Goal: Task Accomplishment & Management: Manage account settings

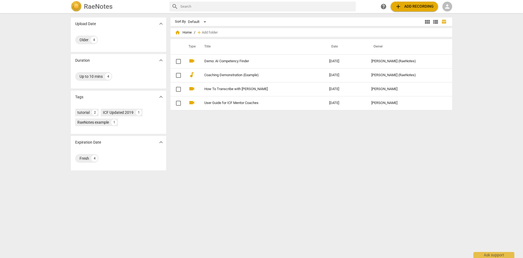
click at [447, 9] on span "person" at bounding box center [447, 6] width 7 height 7
click at [447, 12] on li "Login" at bounding box center [453, 13] width 20 height 13
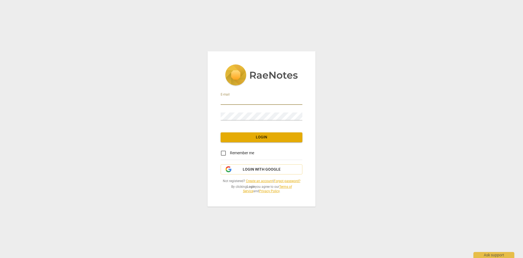
click at [246, 102] on input "email" at bounding box center [262, 101] width 82 height 8
type input "[PERSON_NAME][EMAIL_ADDRESS][DOMAIN_NAME]"
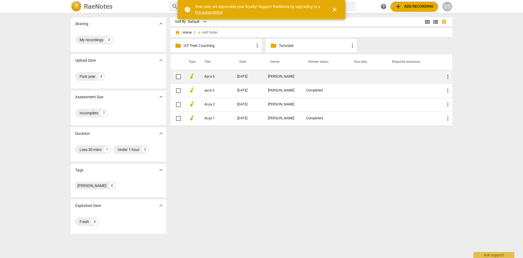
click at [242, 79] on td "[DATE]" at bounding box center [248, 77] width 31 height 14
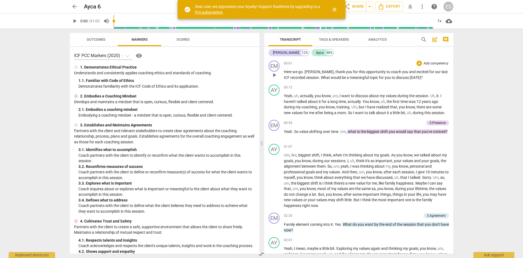
click at [276, 77] on span "play_arrow" at bounding box center [274, 75] width 7 height 7
click at [381, 133] on span "biggest" at bounding box center [373, 131] width 13 height 4
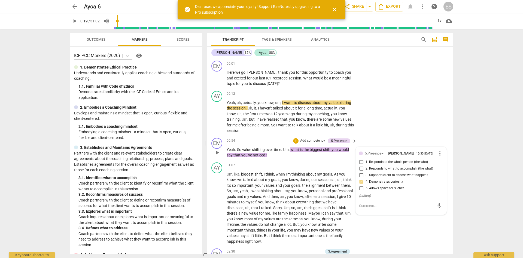
click at [73, 20] on span "play_arrow" at bounding box center [74, 21] width 7 height 7
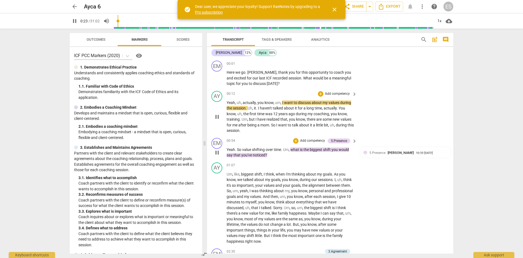
click at [286, 102] on span "want" at bounding box center [289, 102] width 10 height 4
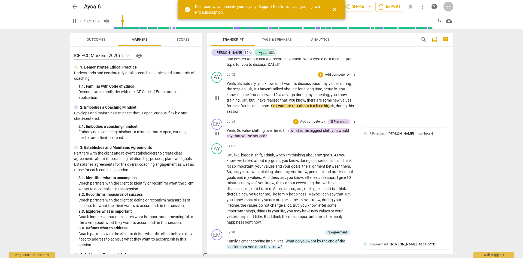
scroll to position [27, 0]
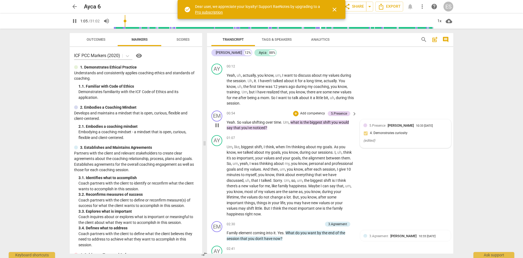
click at [396, 133] on div "5.Presence [PERSON_NAME] 10:33 [DATE] 4. Demonstrates curiosity ( edited )" at bounding box center [406, 134] width 84 height 22
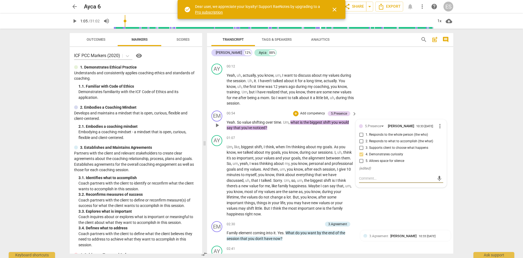
click at [439, 127] on span "more_vert" at bounding box center [440, 126] width 7 height 7
click at [441, 135] on li "Delete" at bounding box center [444, 136] width 19 height 10
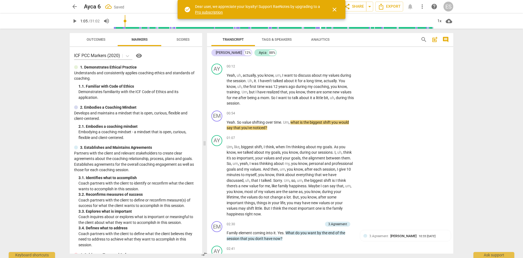
click at [321, 114] on div "+" at bounding box center [320, 113] width 5 height 5
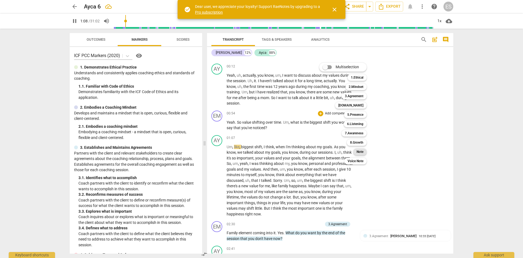
click at [357, 149] on b "Note" at bounding box center [360, 151] width 7 height 7
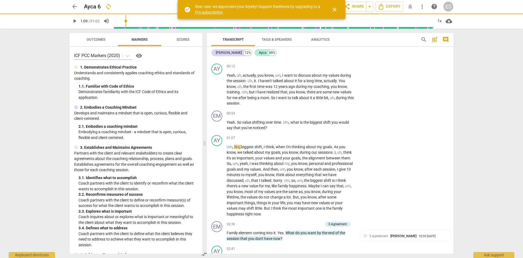
type input "69"
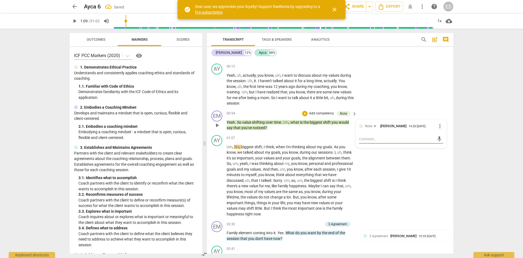
type textarea "T"
type textarea "Th"
type textarea "Thi"
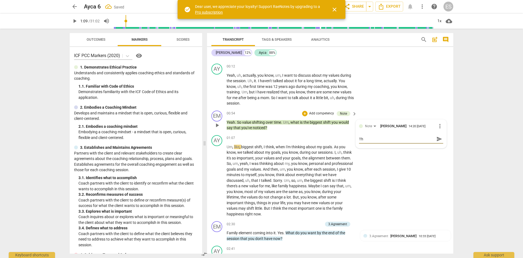
type textarea "Thi"
type textarea "This"
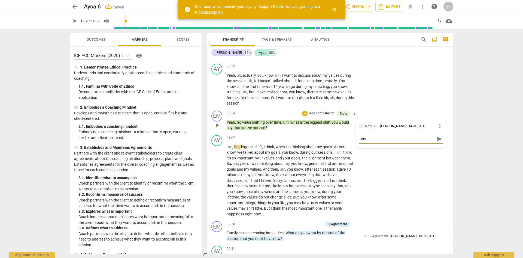
type textarea "This s"
type textarea "This si"
type textarea "This s"
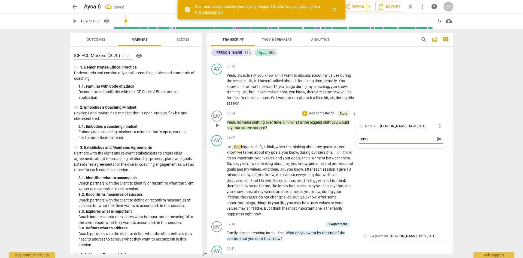
type textarea "This s"
type textarea "This"
type textarea "This i"
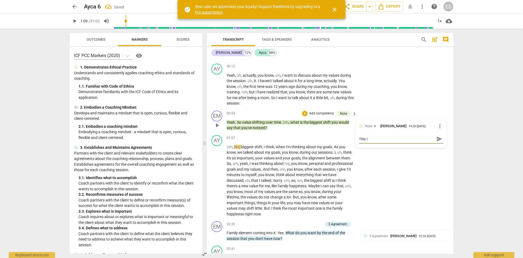
type textarea "This is"
type textarea "This is a"
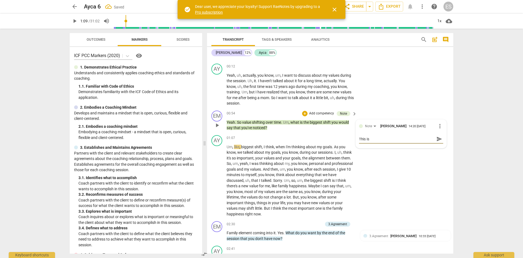
type textarea "This is a"
type textarea "This is a s"
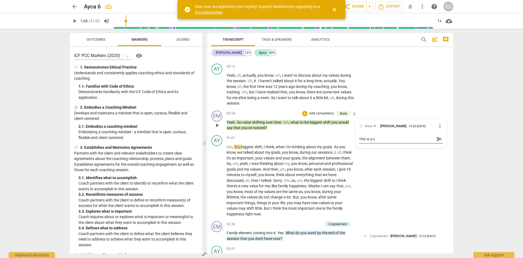
type textarea "This is a st"
type textarea "This is a stu"
type textarea "This is a [PERSON_NAME]"
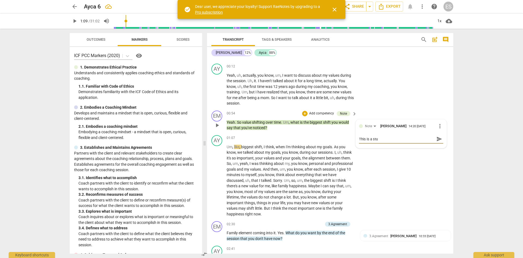
type textarea "This is a [PERSON_NAME]"
type textarea "This is a stupi"
type textarea "This is a stupid"
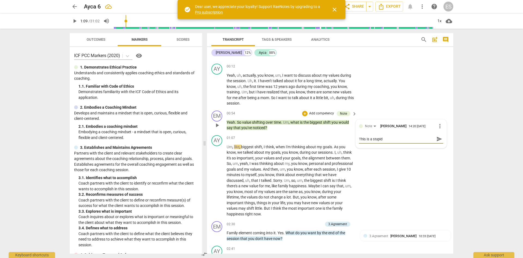
type textarea "This is a stupid"
type textarea "This is a stupid q"
type textarea "This is a stupid qu"
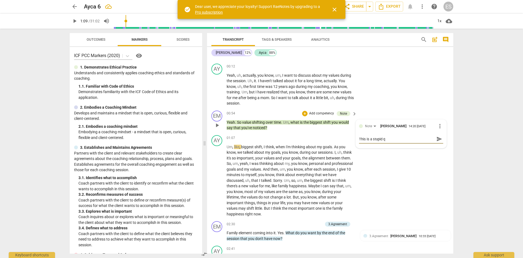
type textarea "This is a stupid qu"
type textarea "This is a stupid que"
type textarea "This is a stupid ques"
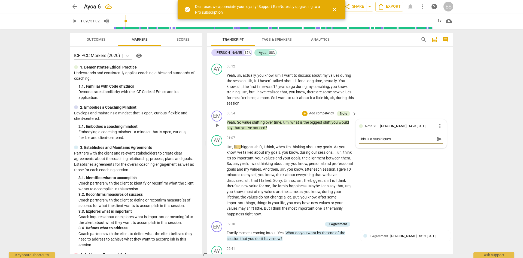
type textarea "This is a stupid quest"
type textarea "This is a stupid questi"
type textarea "This is a stupid questio"
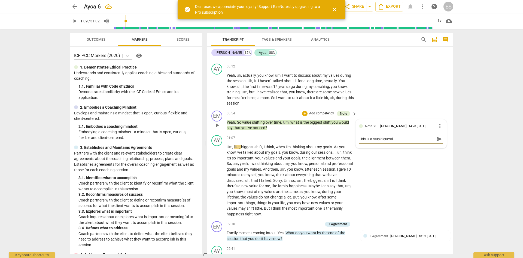
type textarea "This is a stupid questio"
type textarea "This is a stupid question"
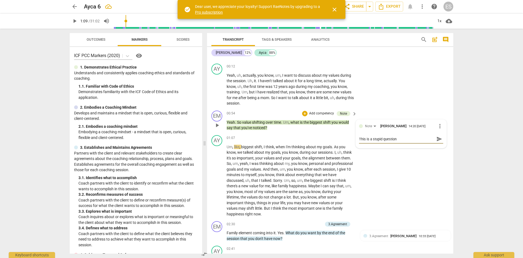
type textarea "This is a stupid question -"
type textarea "This is a stupid question - s"
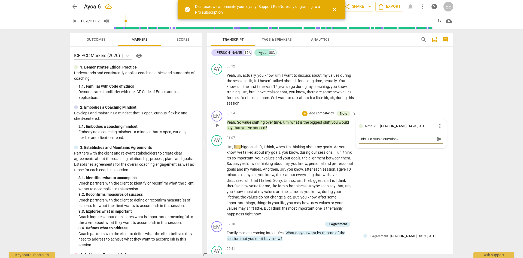
type textarea "This is a stupid question - s"
type textarea "This is a stupid question - sh"
type textarea "This is a stupid question - she"
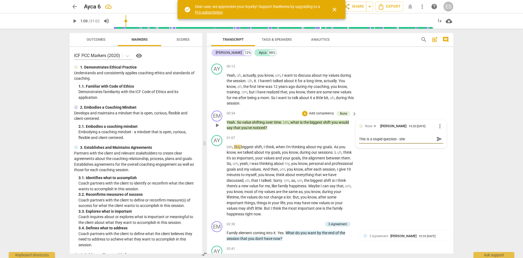
type textarea "This is a stupid question - she"
type textarea "This is a stupid question - she j"
type textarea "This is a stupid question - she ju"
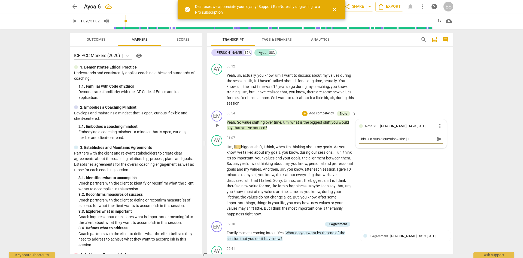
type textarea "This is a stupid question - she jus"
type textarea "This is a stupid question - she just"
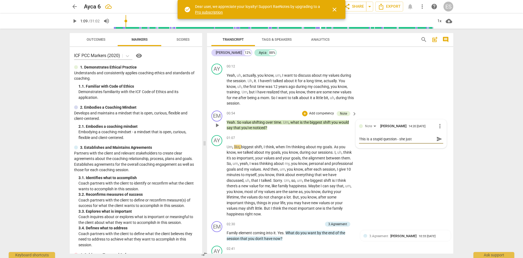
type textarea "This is a stupid question - she just s"
type textarea "This is a stupid question - she just sa"
type textarea "This is a stupid question - she just sai"
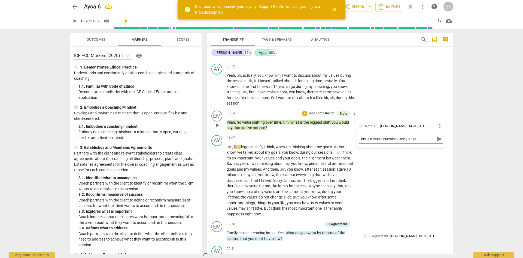
type textarea "This is a stupid question - she just sai"
type textarea "This is a stupid question - she just said"
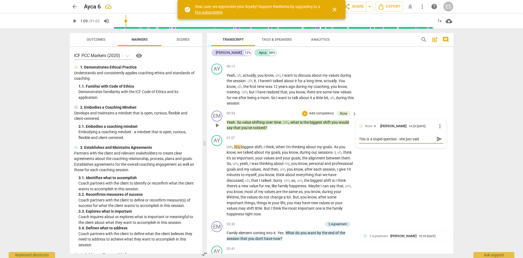
type textarea "This is a stupid question - she just said i"
type textarea "This is a stupid question - she just said it"
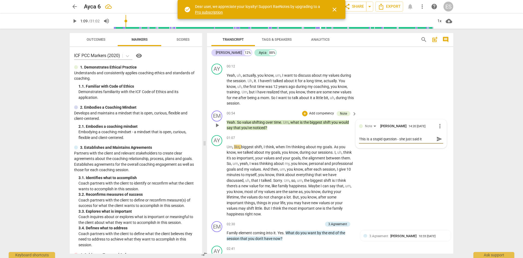
type textarea "This is a stupid question - she just said it"
type textarea "This is a stupid question - she just said it ("
type textarea "This is a stupid question - she just said it (b"
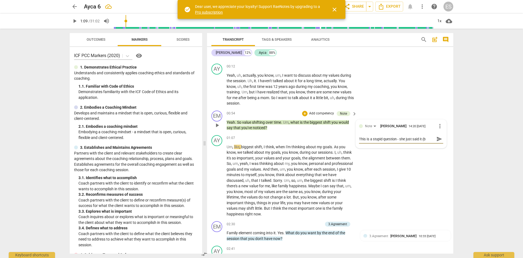
type textarea "This is a stupid question - she just said it (be"
type textarea "This is a stupid question - she just said it (bei"
type textarea "This is a stupid question - she just said it (bein"
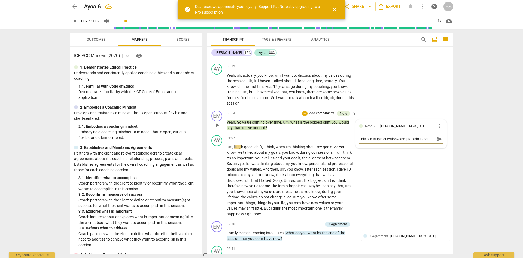
type textarea "This is a stupid question - she just said it (bein"
type textarea "This is a stupid question - she just said it (being"
type textarea "This is a stupid question - she just said it (being a"
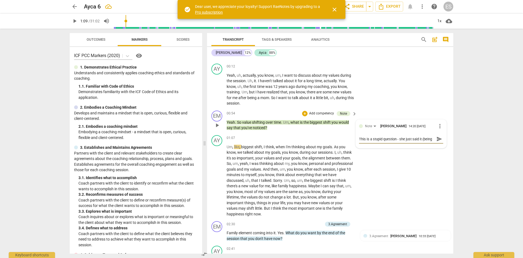
scroll to position [5, 0]
type textarea "This is a stupid question - she just said it (being a"
type textarea "This is a stupid question - she just said it (being a m"
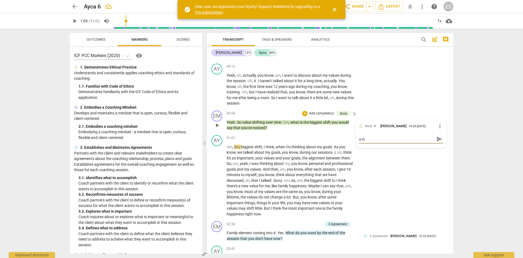
type textarea "This is a stupid question - she just said it (being a mo"
type textarea "This is a stupid question - she just said it (being a mom"
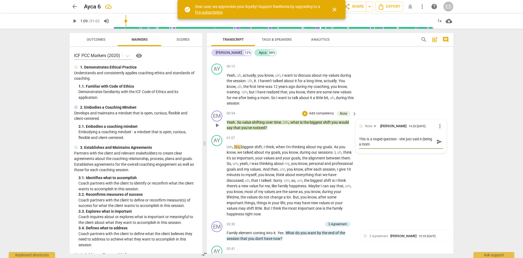
type textarea "This is a stupid question - she just said it (being a mom)"
type textarea "This is a stupid question - she just said it (being a mom)."
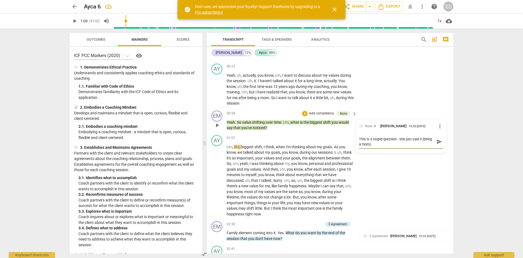
type textarea "This is a stupid question - she just said it (being a mom)."
type textarea "This is a stupid question - she just said it (being a mom). M"
type textarea "This is a stupid question - she just said it (being a mom). Ma"
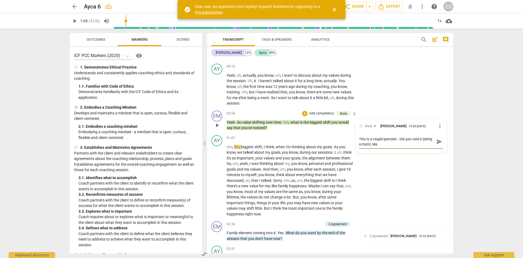
type textarea "This is a stupid question - she just said it (being a mom). May"
type textarea "This is a stupid question - she just said it (being a mom). Mayb"
type textarea "This is a stupid question - she just said it (being a mom). Maybe"
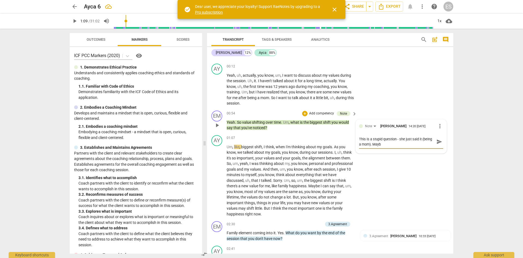
type textarea "This is a stupid question - she just said it (being a mom). Maybe"
type textarea "This is a stupid question - she just said it (being a mom). Maybe s"
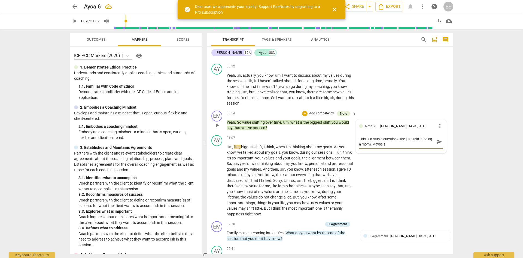
type textarea "This is a stupid question - she just said it (being a mom). Maybe so"
type textarea "This is a stupid question - she just said it (being a mom). Maybe som"
type textarea "This is a stupid question - she just said it (being a mom). Maybe some"
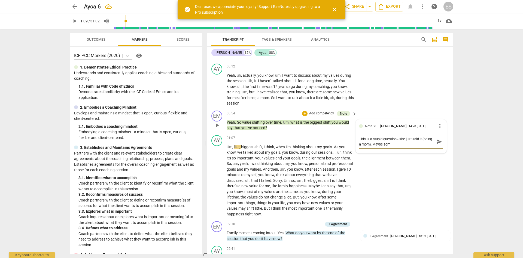
type textarea "This is a stupid question - she just said it (being a mom). Maybe some"
type textarea "This is a stupid question - she just said it (being a mom). Maybe somet"
type textarea "This is a stupid question - she just said it (being a mom). Maybe someth"
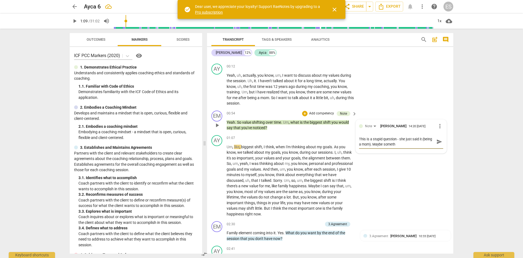
type textarea "This is a stupid question - she just said it (being a mom). Maybe somethi"
type textarea "This is a stupid question - she just said it (being a mom). Maybe somethin"
type textarea "This is a stupid question - she just said it (being a mom). Maybe something"
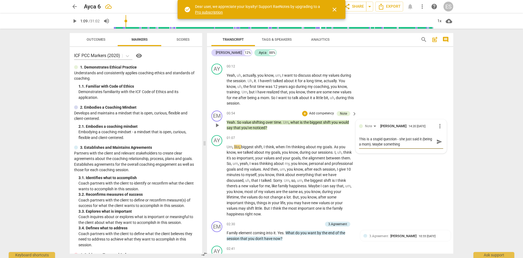
type textarea "This is a stupid question - she just said it (being a mom). Maybe something"
type textarea "This is a stupid question - she just said it (being a mom). Maybe something l"
type textarea "This is a stupid question - she just said it (being a mom). Maybe something li"
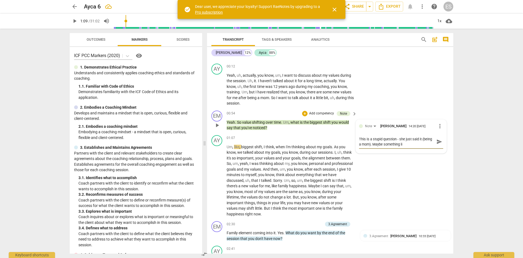
type textarea "This is a stupid question - she just said it (being a mom). Maybe something lik"
type textarea "This is a stupid question - she just said it (being a mom). Maybe something like"
type textarea "This is a stupid question - she just said it (being a mom). Maybe something lik…"
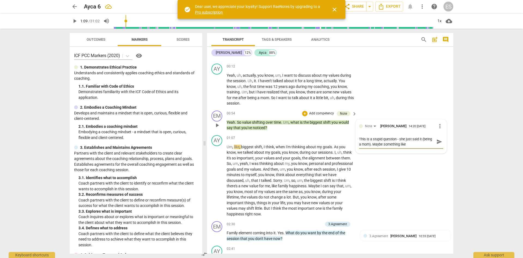
type textarea "This is a stupid question - she just said it (being a mom). Maybe something lik…"
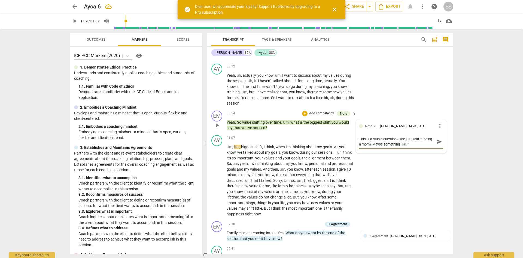
type textarea "This is a stupid question - she just said it (being a mom). Maybe something lik…"
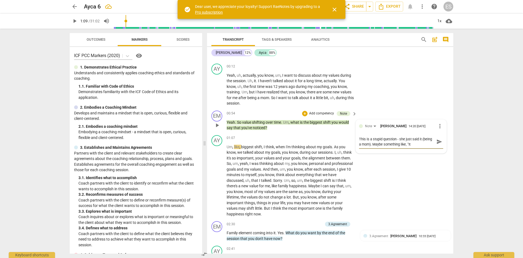
type textarea "This is a stupid question - she just said it (being a mom). Maybe something lik…"
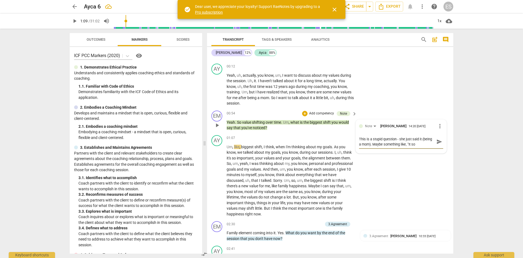
type textarea "This is a stupid question - she just said it (being a mom). Maybe something lik…"
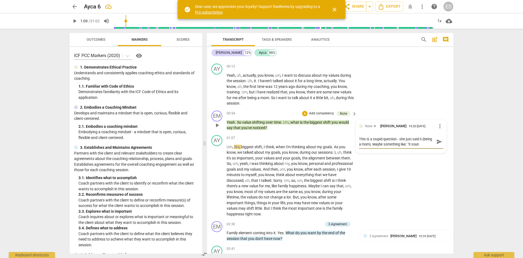
type textarea "This is a stupid question - she just said it (being a mom). Maybe something lik…"
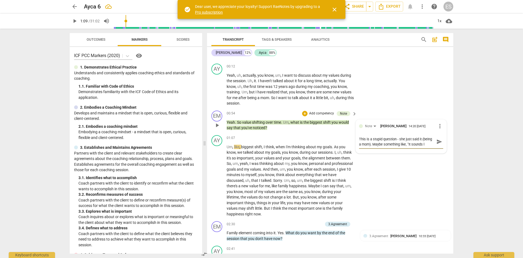
type textarea "This is a stupid question - she just said it (being a mom). Maybe something lik…"
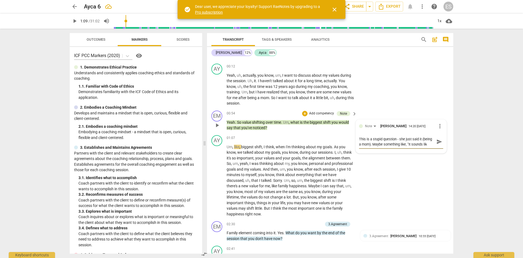
type textarea "This is a stupid question - she just said it (being a mom). Maybe something lik…"
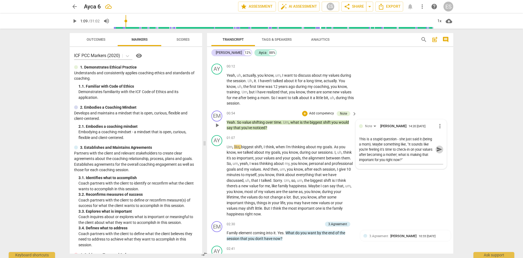
click at [436, 145] on button "send" at bounding box center [440, 149] width 8 height 8
click at [78, 22] on span "play_arrow" at bounding box center [74, 21] width 7 height 7
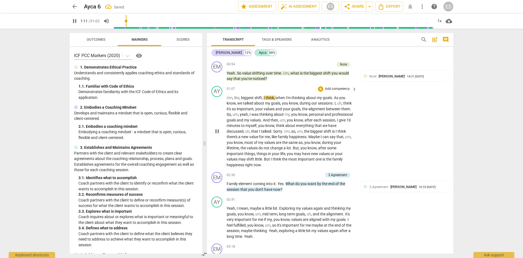
scroll to position [82, 0]
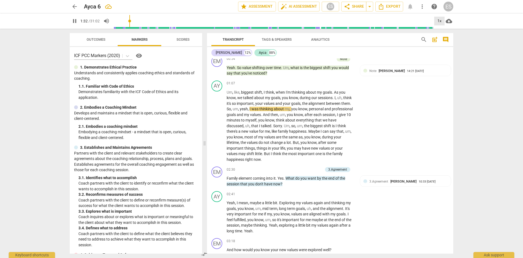
click at [440, 24] on div "1x" at bounding box center [440, 21] width 10 height 9
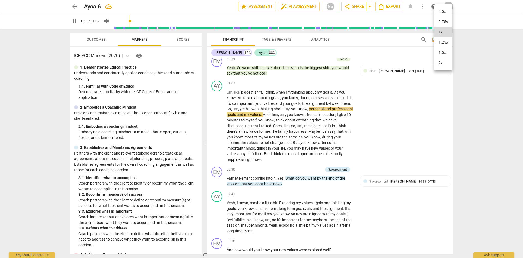
click at [445, 50] on li "1.5x" at bounding box center [444, 52] width 18 height 10
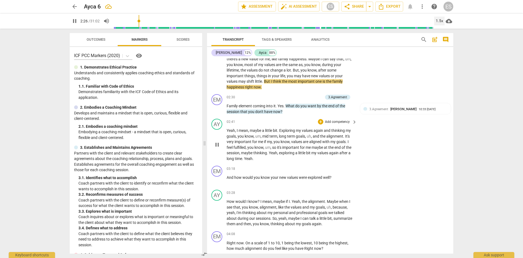
scroll to position [164, 0]
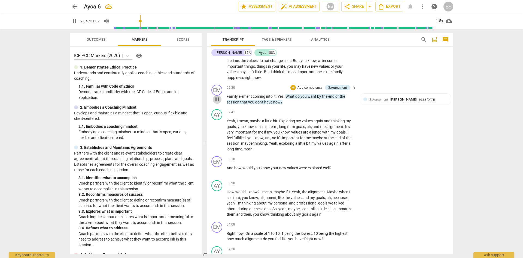
click at [218, 100] on span "pause" at bounding box center [217, 99] width 7 height 7
drag, startPoint x: 278, startPoint y: 96, endPoint x: 228, endPoint y: 98, distance: 49.9
click at [228, 98] on p "Family element coming into it . Yes . What do you want by the end of the sessio…" at bounding box center [291, 99] width 128 height 11
click at [282, 89] on div "+" at bounding box center [283, 88] width 5 height 5
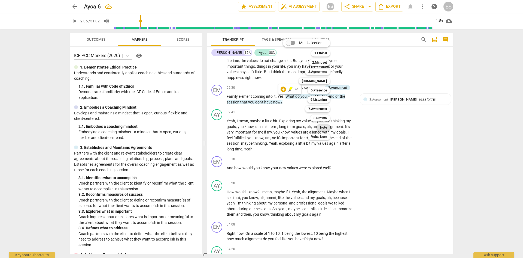
click at [321, 128] on b "Note" at bounding box center [323, 127] width 7 height 7
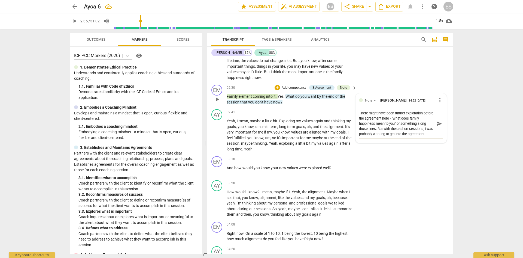
scroll to position [5, 0]
click at [411, 136] on textarea "There might have been further exploration before the agreement here - "what doe…" at bounding box center [397, 123] width 76 height 26
click at [436, 122] on button "send" at bounding box center [440, 126] width 8 height 8
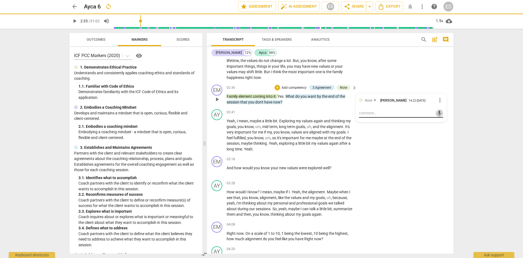
scroll to position [0, 0]
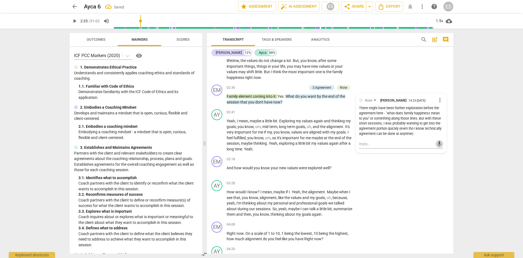
click at [72, 22] on span "play_arrow" at bounding box center [74, 21] width 7 height 7
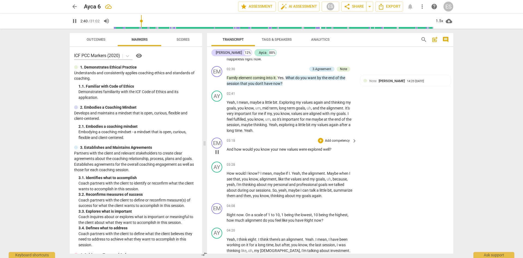
scroll to position [191, 0]
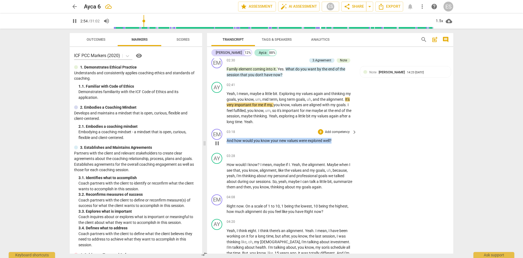
drag, startPoint x: 334, startPoint y: 141, endPoint x: 227, endPoint y: 141, distance: 106.3
click at [227, 141] on p "And how would you know your new values were explored well ?" at bounding box center [291, 141] width 128 height 6
click at [336, 135] on div "+" at bounding box center [337, 133] width 5 height 5
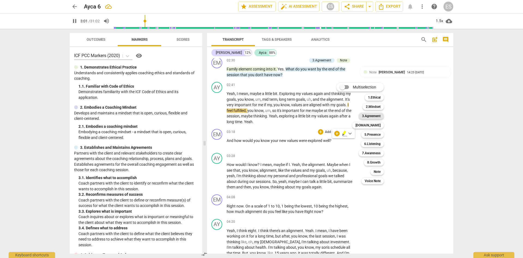
click at [363, 117] on b "3.Agreement" at bounding box center [371, 116] width 19 height 7
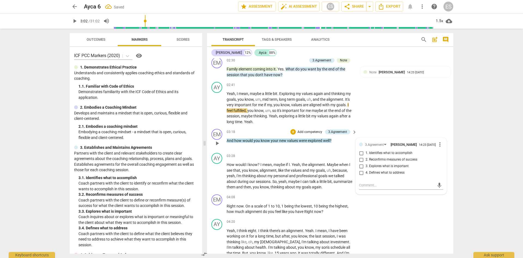
click at [395, 168] on span "3. Explores what is important" at bounding box center [387, 166] width 43 height 5
click at [366, 168] on input "3. Explores what is important" at bounding box center [361, 166] width 9 height 7
click at [377, 185] on textarea at bounding box center [397, 184] width 76 height 5
click at [440, 146] on span "more_vert" at bounding box center [440, 144] width 7 height 7
click at [443, 154] on li "Delete" at bounding box center [444, 155] width 19 height 10
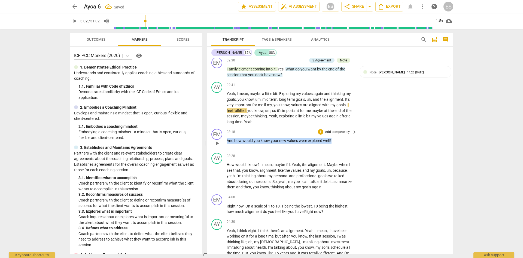
drag, startPoint x: 333, startPoint y: 140, endPoint x: 228, endPoint y: 141, distance: 105.5
click at [228, 141] on p "And how would you know your new values were explored well ?" at bounding box center [291, 141] width 128 height 6
click at [338, 134] on div "+" at bounding box center [337, 133] width 5 height 5
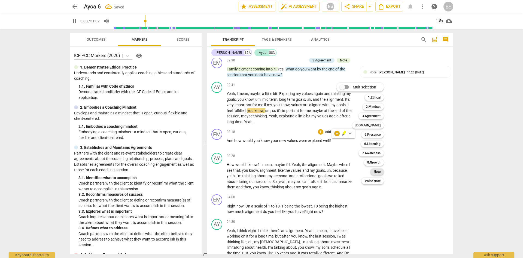
click at [372, 171] on div "Note" at bounding box center [377, 171] width 13 height 7
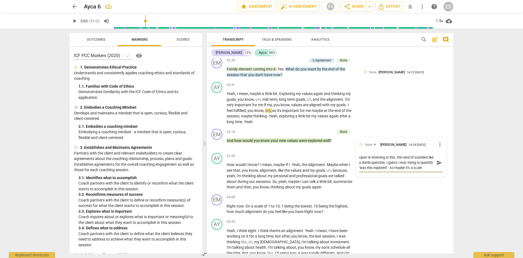
scroll to position [5, 0]
click at [436, 158] on button "send" at bounding box center [440, 162] width 8 height 8
click at [74, 20] on span "play_arrow" at bounding box center [74, 21] width 7 height 7
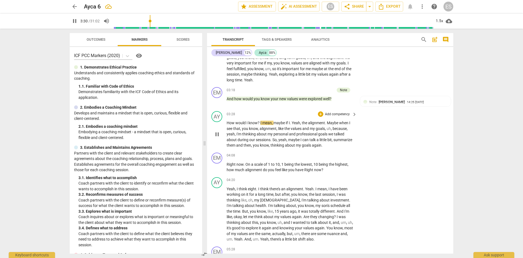
scroll to position [245, 0]
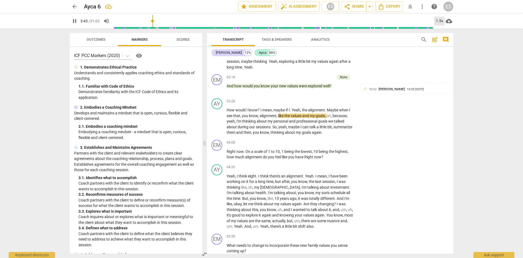
click at [440, 22] on div "1.5x" at bounding box center [440, 21] width 10 height 9
click at [445, 64] on li "2x" at bounding box center [444, 63] width 18 height 10
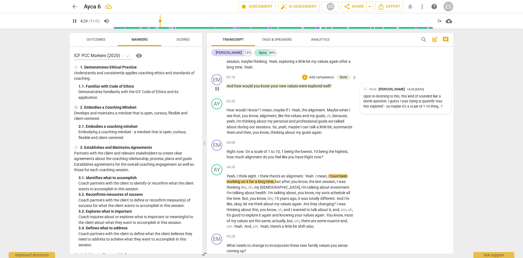
click at [428, 97] on div "Upon re-listening to this, this kind of sounded like a dumb-question. I guess I…" at bounding box center [406, 101] width 84 height 15
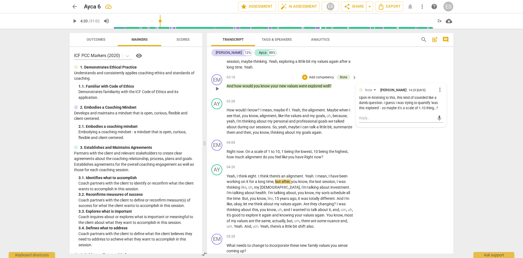
click at [437, 91] on span "more_vert" at bounding box center [440, 89] width 7 height 7
click at [443, 91] on li "Edit" at bounding box center [444, 90] width 19 height 10
drag, startPoint x: 379, startPoint y: 114, endPoint x: 439, endPoint y: 112, distance: 59.2
click at [439, 112] on textarea "Upon re-listening to this, this kind of sounded like a dumb-question. I guess I…" at bounding box center [401, 108] width 84 height 16
click at [362, 132] on span "check_circle" at bounding box center [363, 130] width 7 height 7
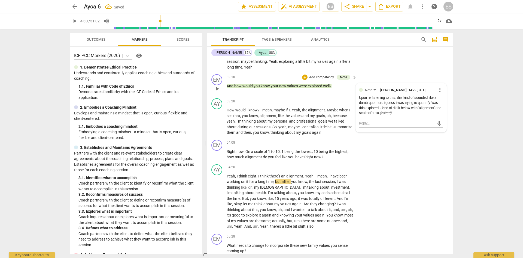
click at [73, 20] on span "play_arrow" at bounding box center [74, 21] width 7 height 7
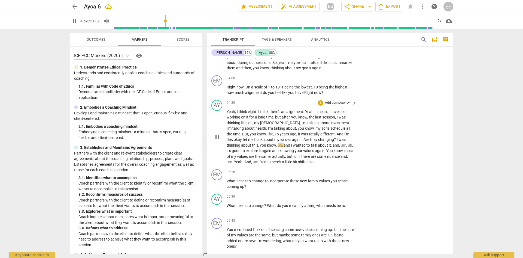
scroll to position [327, 0]
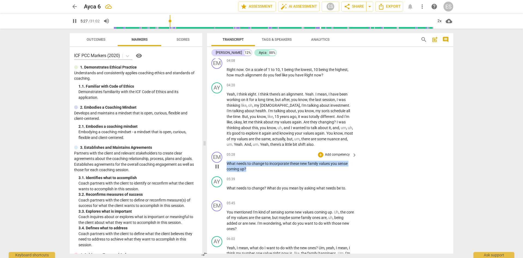
drag, startPoint x: 247, startPoint y: 168, endPoint x: 227, endPoint y: 165, distance: 20.3
click at [227, 165] on p "What needs to change to incorporate these new family values you sense coming up…" at bounding box center [291, 166] width 128 height 11
click at [216, 165] on span "pause" at bounding box center [217, 166] width 7 height 7
click at [321, 155] on div "+" at bounding box center [320, 154] width 5 height 5
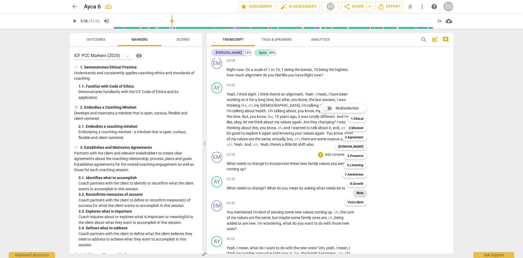
click at [358, 194] on b "Note" at bounding box center [360, 192] width 7 height 7
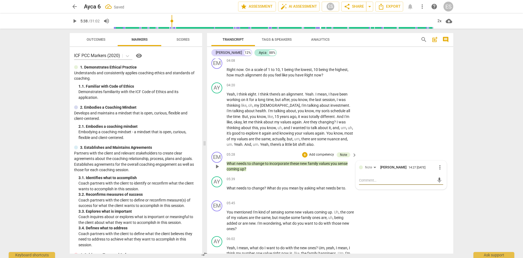
click at [375, 178] on textarea at bounding box center [397, 179] width 76 height 5
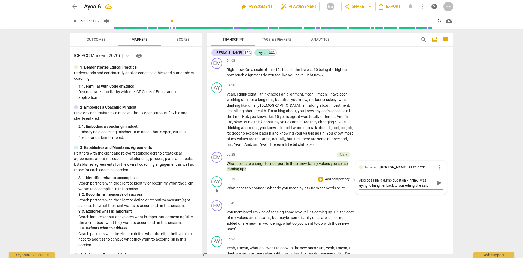
drag, startPoint x: 430, startPoint y: 186, endPoint x: 353, endPoint y: 177, distance: 77.9
click at [353, 177] on div "EM play_arrow pause 00:01 + Add competency keyboard_arrow_right Here we go . [P…" at bounding box center [330, 155] width 246 height 195
click at [436, 176] on button "send" at bounding box center [440, 180] width 8 height 8
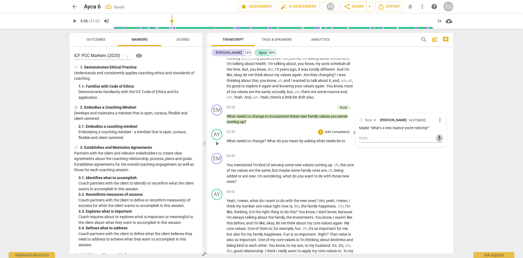
scroll to position [382, 0]
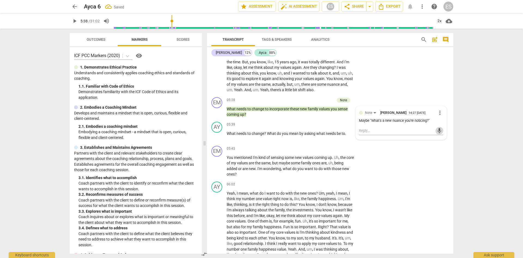
click at [73, 20] on span "play_arrow" at bounding box center [74, 21] width 7 height 7
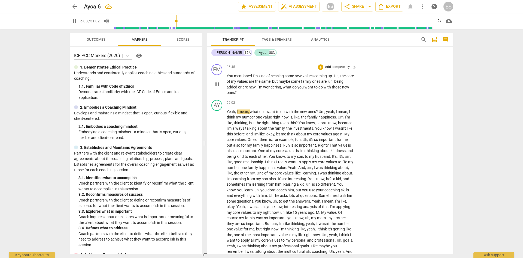
scroll to position [463, 0]
click at [75, 21] on span "pause" at bounding box center [74, 21] width 7 height 7
drag, startPoint x: 247, startPoint y: 92, endPoint x: 294, endPoint y: 88, distance: 47.4
click at [294, 88] on p "You mentioned I'm kind of sensing some new values coming up . Uh , the core of …" at bounding box center [291, 84] width 128 height 22
click at [320, 65] on div "+" at bounding box center [320, 66] width 5 height 5
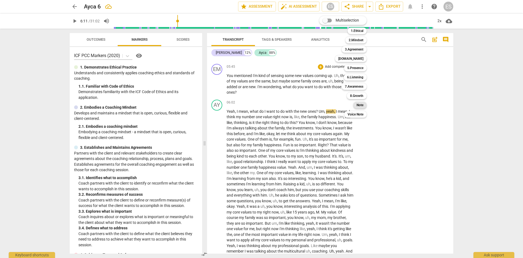
click at [358, 106] on b "Note" at bounding box center [360, 105] width 7 height 7
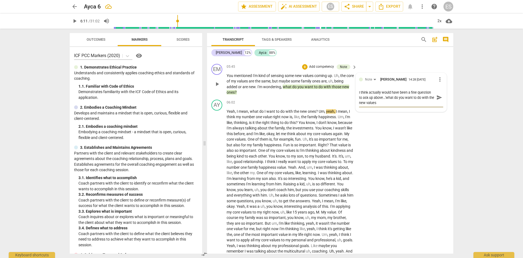
scroll to position [0, 0]
click at [436, 94] on button "send" at bounding box center [440, 98] width 8 height 8
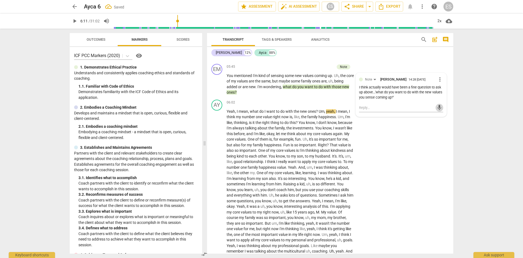
click at [78, 22] on span "play_arrow" at bounding box center [75, 21] width 10 height 7
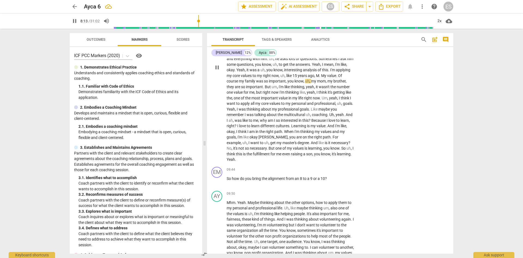
scroll to position [627, 0]
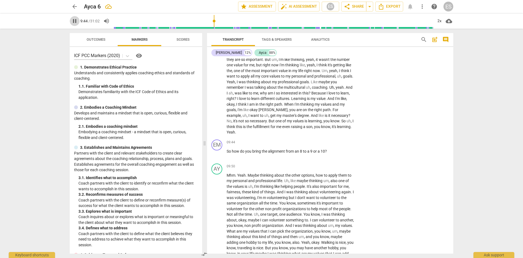
click at [75, 20] on span "pause" at bounding box center [74, 21] width 7 height 7
drag, startPoint x: 335, startPoint y: 150, endPoint x: 226, endPoint y: 153, distance: 108.8
click at [226, 153] on div "EM play_arrow pause 09:44 + Add competency keyboard_arrow_right So how do you b…" at bounding box center [330, 149] width 246 height 24
click at [332, 146] on div "+" at bounding box center [332, 143] width 5 height 5
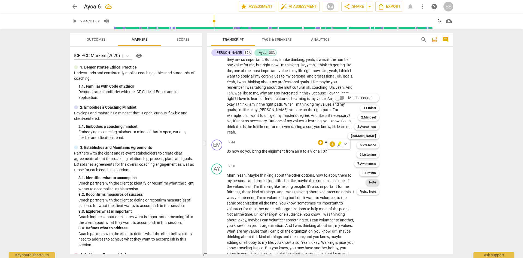
click at [374, 183] on b "Note" at bounding box center [372, 182] width 7 height 7
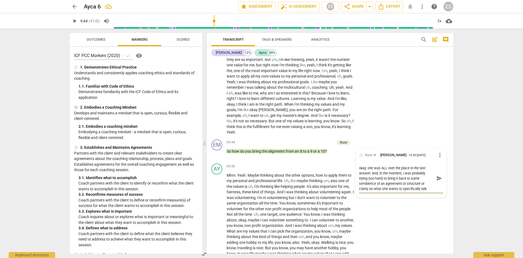
scroll to position [5, 0]
click at [372, 180] on textarea "okay, she was ALL over the place in the last answer. And, in the moment, I was …" at bounding box center [397, 178] width 76 height 26
click at [378, 189] on textarea "okay, she was ALL over the place in the last answer. And, in the moment, I was …" at bounding box center [397, 178] width 76 height 26
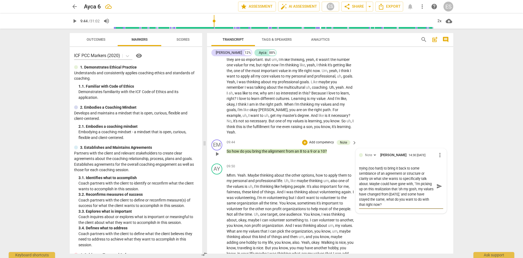
scroll to position [10, 0]
drag, startPoint x: 413, startPoint y: 205, endPoint x: 371, endPoint y: 182, distance: 47.7
click at [371, 182] on textarea "okay, she was ALL over the place in the last answer. And, in the moment, I was …" at bounding box center [397, 185] width 76 height 41
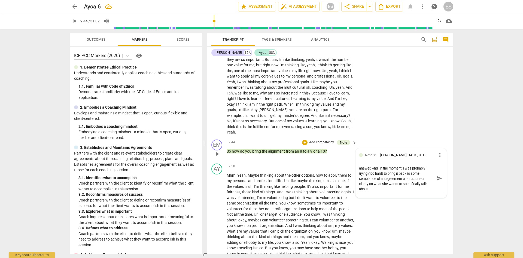
scroll to position [5, 0]
drag, startPoint x: 408, startPoint y: 191, endPoint x: 420, endPoint y: 180, distance: 16.0
click at [420, 180] on textarea "okay, she was ALL over the place in the last answer. And, in the moment, I was …" at bounding box center [397, 178] width 76 height 26
click at [442, 176] on div "Note [PERSON_NAME] 14:30 [DATE] more_vert okay, she was ALL over the place in t…" at bounding box center [401, 170] width 91 height 44
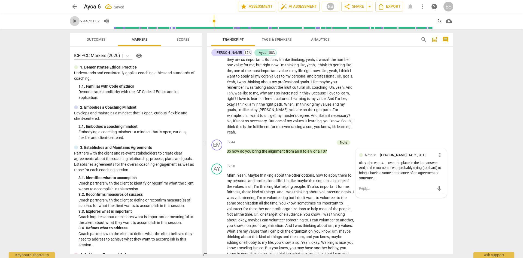
click at [73, 19] on span "play_arrow" at bounding box center [74, 21] width 7 height 7
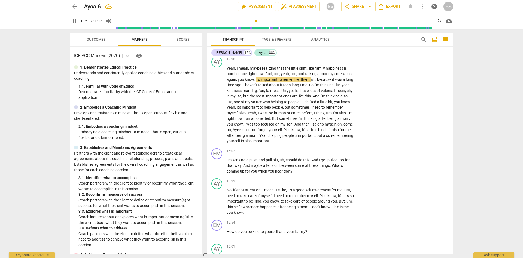
scroll to position [1009, 0]
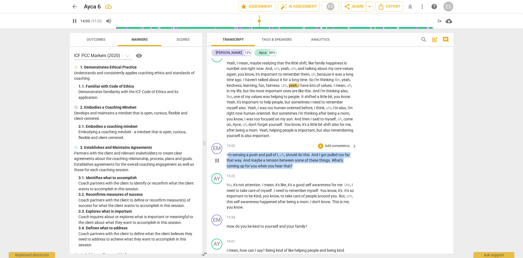
drag, startPoint x: 296, startPoint y: 164, endPoint x: 230, endPoint y: 156, distance: 66.8
click at [230, 156] on p "I'm sensing a push and pull of I , uh , should do this . And I got pulled too f…" at bounding box center [291, 160] width 128 height 17
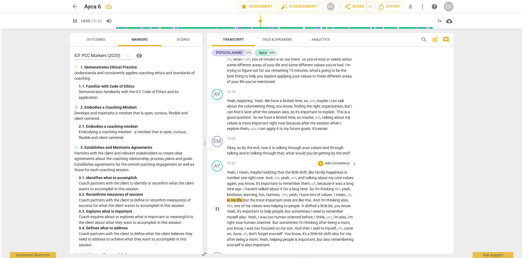
scroll to position [872, 0]
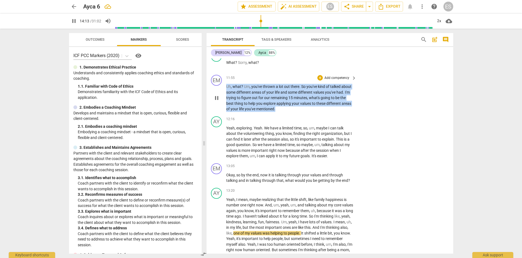
drag, startPoint x: 279, startPoint y: 108, endPoint x: 223, endPoint y: 88, distance: 58.9
click at [223, 88] on div "EM play_arrow pause 11:55 + Add competency keyboard_arrow_right Uh , what ? Um …" at bounding box center [329, 93] width 246 height 41
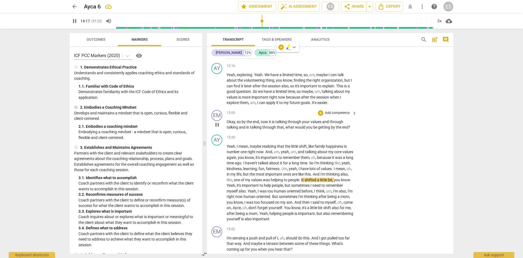
scroll to position [927, 0]
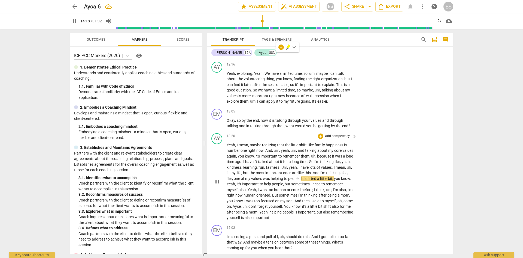
click at [373, 163] on div "AY play_arrow pause 13:20 + Add competency keyboard_arrow_right Yeah , I mean ,…" at bounding box center [330, 177] width 246 height 92
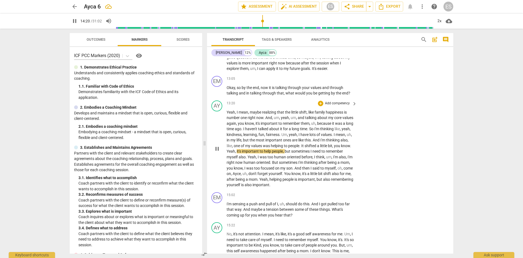
scroll to position [981, 0]
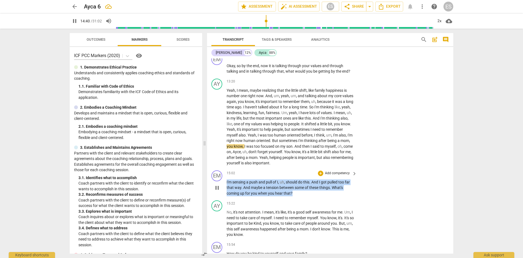
drag, startPoint x: 301, startPoint y: 193, endPoint x: 225, endPoint y: 180, distance: 76.9
click at [225, 180] on div "EM play_arrow pause 15:02 + Add competency keyboard_arrow_right I'm sensing a p…" at bounding box center [330, 183] width 246 height 30
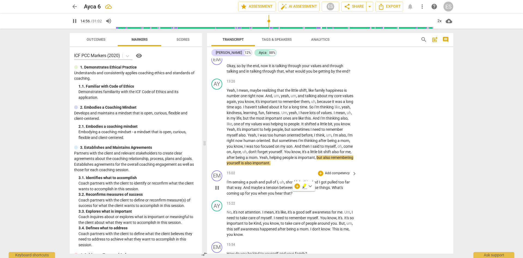
click at [385, 170] on div "EM play_arrow pause 15:02 + Add competency keyboard_arrow_right I'm sensing a p…" at bounding box center [330, 183] width 246 height 30
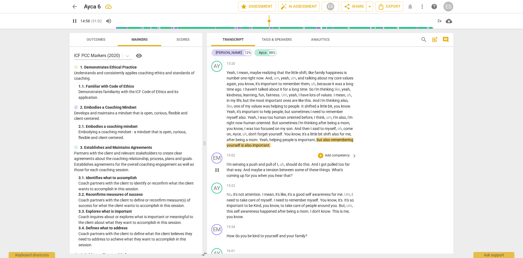
scroll to position [1009, 0]
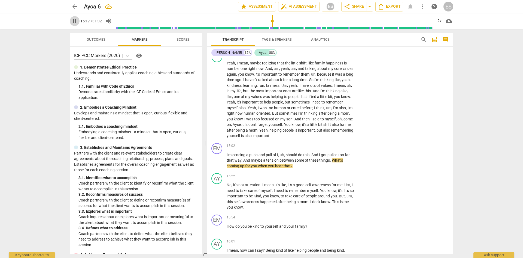
click at [77, 22] on span "pause" at bounding box center [74, 21] width 7 height 7
click at [320, 146] on div "+" at bounding box center [320, 145] width 5 height 5
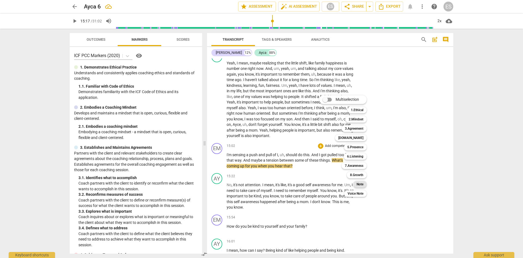
click at [356, 183] on div "Note" at bounding box center [360, 184] width 13 height 7
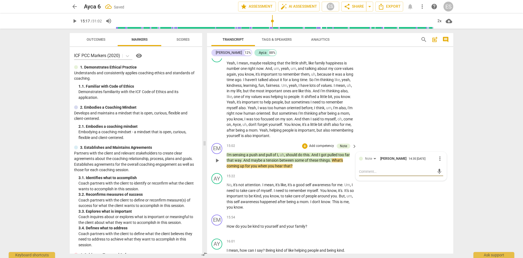
click at [365, 170] on textarea at bounding box center [397, 171] width 76 height 5
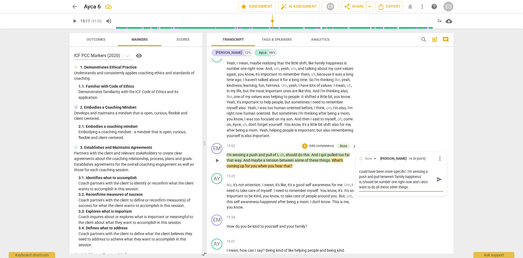
click at [436, 175] on button "send" at bounding box center [440, 179] width 8 height 8
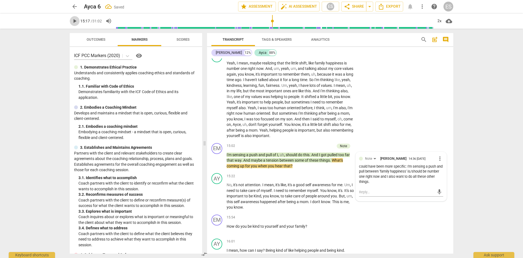
click at [78, 19] on span "play_arrow" at bounding box center [75, 21] width 10 height 7
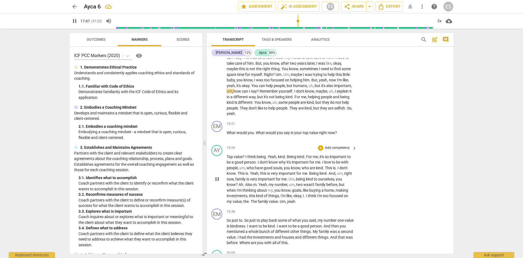
scroll to position [1227, 0]
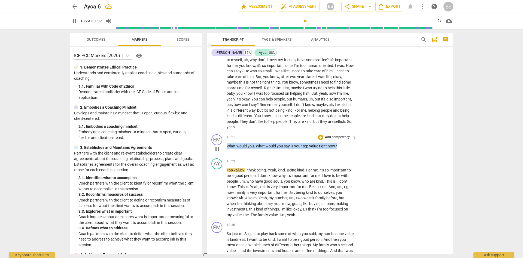
drag, startPoint x: 341, startPoint y: 146, endPoint x: 218, endPoint y: 146, distance: 123.5
click at [218, 146] on div "EM play_arrow pause 18:21 + Add competency keyboard_arrow_right What would you …" at bounding box center [330, 144] width 246 height 24
click at [75, 20] on span "pause" at bounding box center [74, 21] width 7 height 7
click at [323, 138] on div "+" at bounding box center [320, 136] width 5 height 5
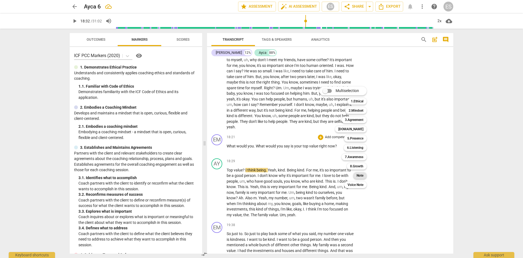
click at [362, 172] on b "Note" at bounding box center [360, 175] width 7 height 7
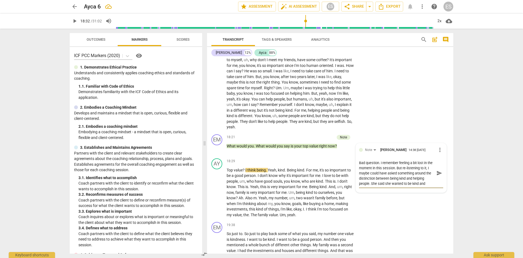
scroll to position [5, 0]
click at [437, 173] on span "send" at bounding box center [440, 173] width 6 height 6
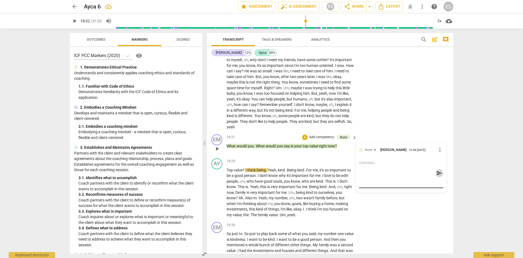
scroll to position [0, 0]
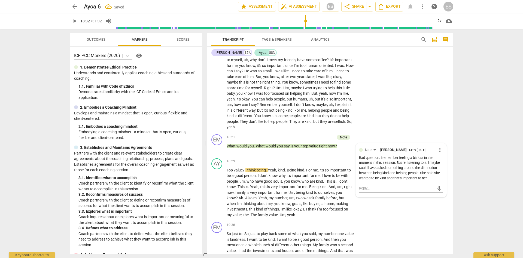
click at [76, 22] on span "play_arrow" at bounding box center [74, 21] width 7 height 7
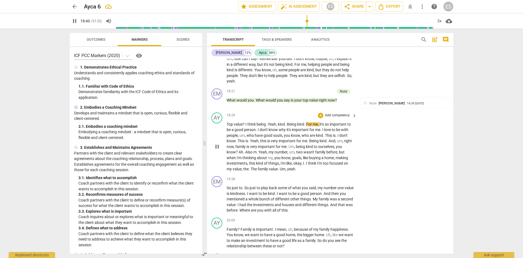
scroll to position [1281, 0]
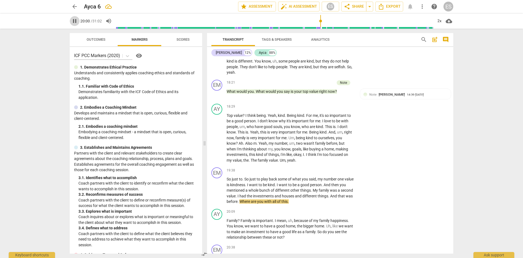
click at [75, 21] on span "pause" at bounding box center [74, 21] width 7 height 7
drag, startPoint x: 248, startPoint y: 194, endPoint x: 320, endPoint y: 190, distance: 71.3
click at [320, 190] on p "So just to . So just to play back some of what you said , my number one value i…" at bounding box center [291, 190] width 128 height 28
click at [322, 170] on div "+" at bounding box center [320, 169] width 5 height 5
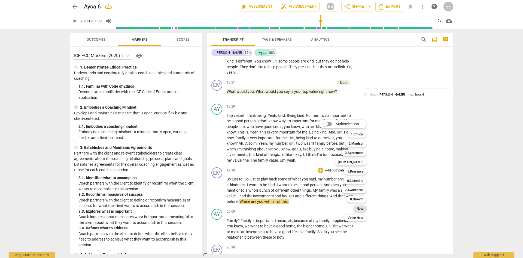
click at [360, 207] on b "Note" at bounding box center [360, 208] width 7 height 7
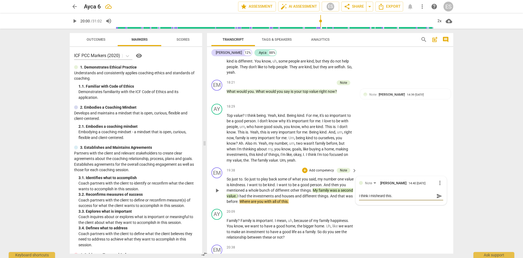
click at [437, 197] on span "send" at bounding box center [440, 196] width 6 height 6
click at [312, 202] on p "So just to . So just to play back some of what you said , my number one value i…" at bounding box center [291, 190] width 128 height 28
drag, startPoint x: 311, startPoint y: 202, endPoint x: 255, endPoint y: 200, distance: 55.7
click at [255, 200] on p "So just to . So just to play back some of what you said , my number one value i…" at bounding box center [291, 190] width 128 height 28
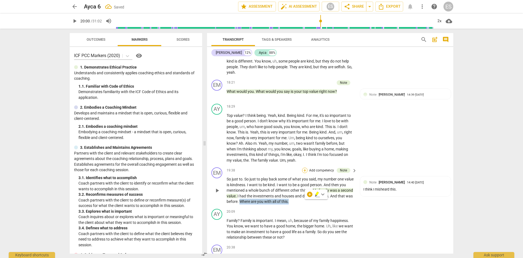
click at [303, 170] on div "+" at bounding box center [304, 169] width 5 height 5
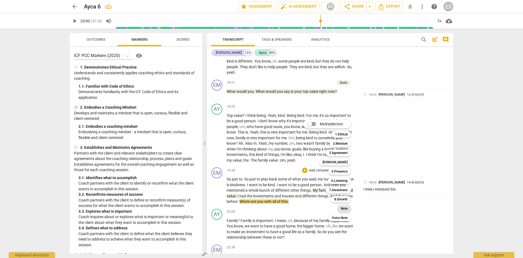
click at [343, 207] on b "Note" at bounding box center [344, 208] width 7 height 7
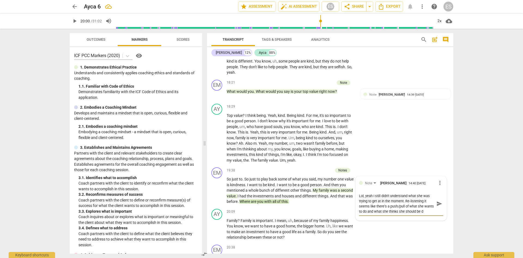
scroll to position [5, 0]
click at [438, 206] on span "send" at bounding box center [440, 203] width 8 height 7
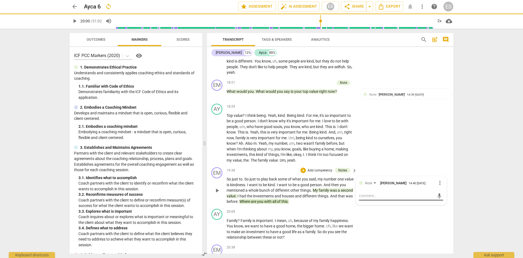
scroll to position [0, 0]
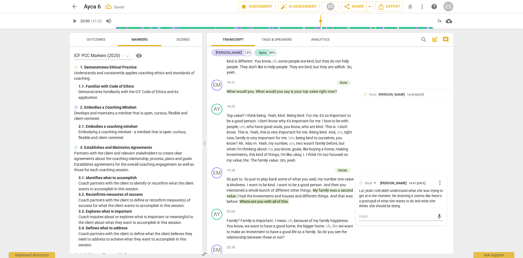
click at [75, 22] on span "play_arrow" at bounding box center [74, 21] width 7 height 7
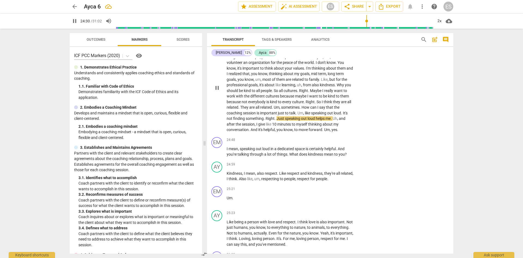
scroll to position [1745, 0]
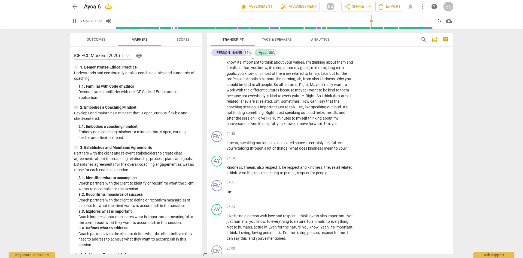
click at [73, 20] on span "pause" at bounding box center [74, 21] width 7 height 7
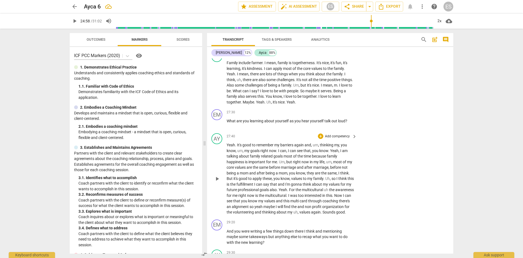
scroll to position [2072, 0]
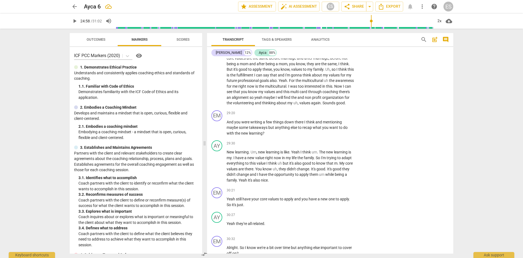
click at [75, 21] on span "play_arrow" at bounding box center [74, 21] width 7 height 7
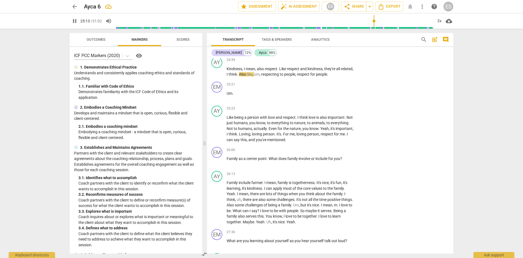
scroll to position [1854, 0]
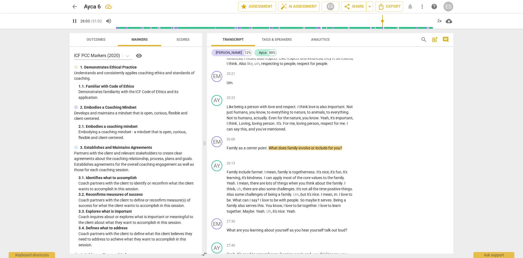
click at [76, 22] on span "pause" at bounding box center [74, 21] width 7 height 7
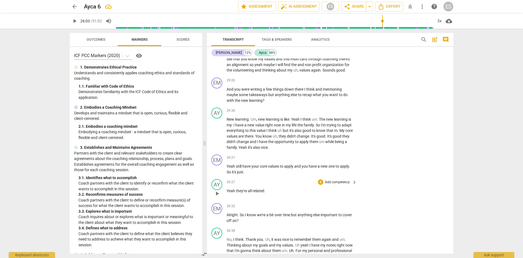
scroll to position [2104, 0]
click at [79, 6] on span "arrow_back" at bounding box center [75, 6] width 10 height 7
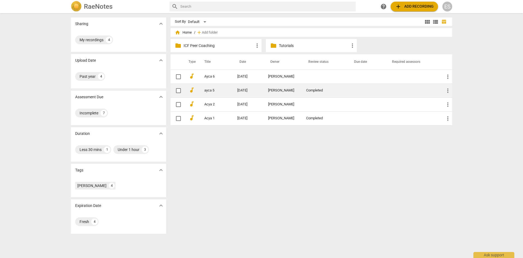
click at [237, 91] on td "[DATE]" at bounding box center [248, 90] width 31 height 14
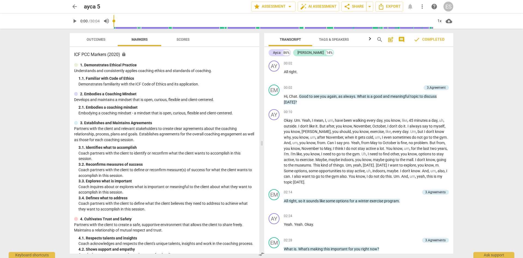
click at [184, 43] on button "Scores" at bounding box center [183, 39] width 44 height 13
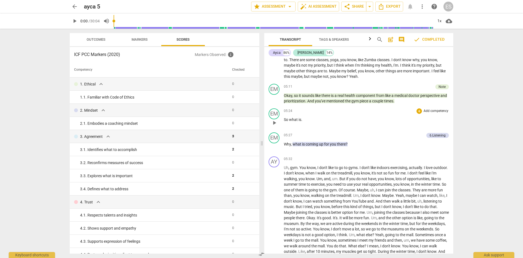
scroll to position [300, 0]
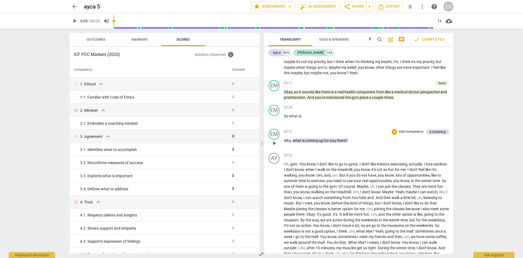
click at [333, 138] on span "you" at bounding box center [333, 140] width 7 height 4
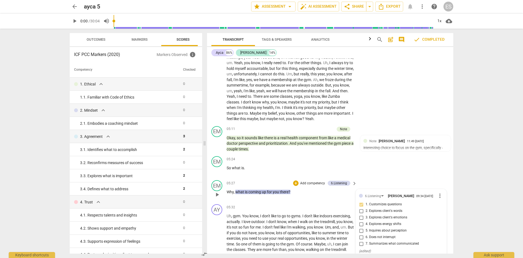
scroll to position [416, 0]
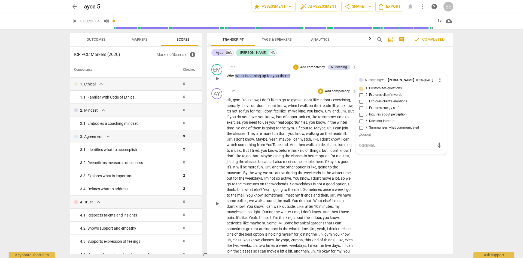
click at [338, 158] on p "Uh , gym . You know , I don't like to go to gyms . I don't like indoors exercis…" at bounding box center [291, 203] width 128 height 212
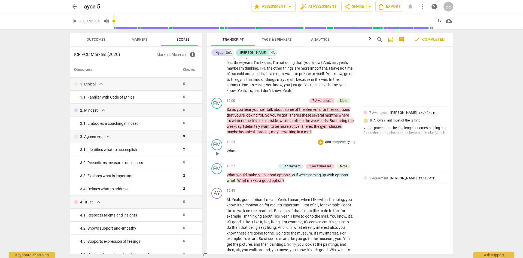
scroll to position [634, 0]
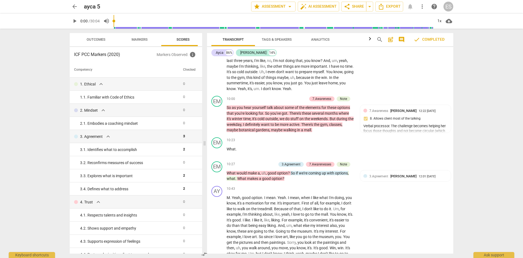
click at [76, 6] on span "arrow_back" at bounding box center [74, 6] width 7 height 7
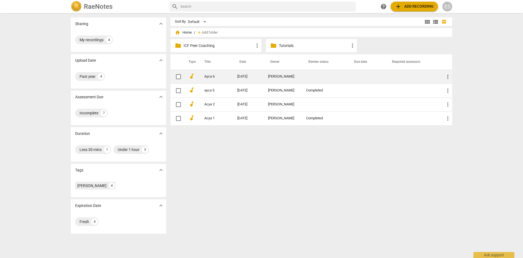
click at [282, 79] on td "[PERSON_NAME]" at bounding box center [283, 77] width 38 height 14
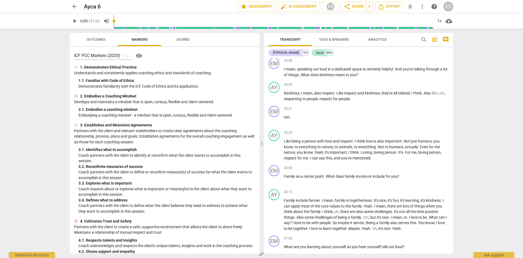
scroll to position [1545, 0]
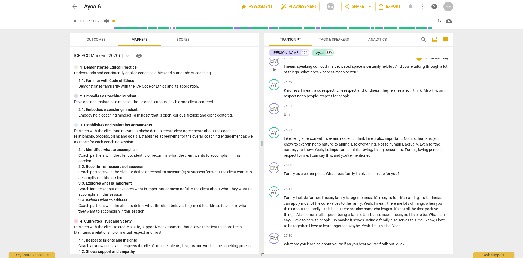
click at [314, 75] on p "I mean , speaking out loud in a dedicated space is certainly helpful . And you'…" at bounding box center [366, 69] width 165 height 11
click at [304, 140] on span "a" at bounding box center [303, 138] width 3 height 4
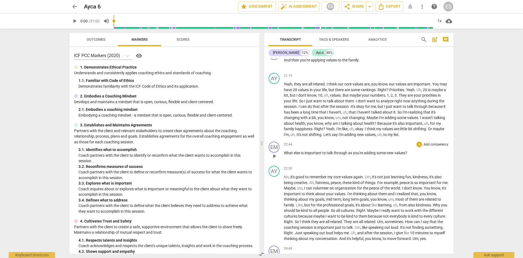
scroll to position [1300, 0]
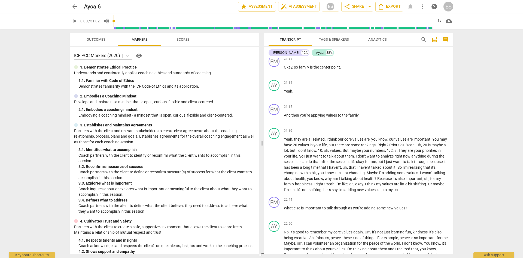
click at [270, 5] on span "star Assessment" at bounding box center [257, 6] width 33 height 7
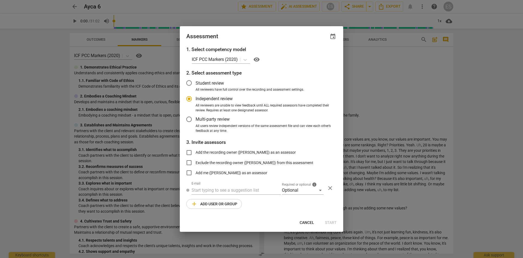
click at [219, 86] on span "Student review" at bounding box center [210, 83] width 28 height 6
click at [196, 86] on input "Student review" at bounding box center [189, 82] width 13 height 13
click at [241, 188] on input "text" at bounding box center [236, 190] width 89 height 9
paste input "[EMAIL_ADDRESS][DOMAIN_NAME]"
click at [259, 199] on div "1. Select competency model ICF PCC Markers (2020) visibility 2. Select assessme…" at bounding box center [262, 131] width 164 height 170
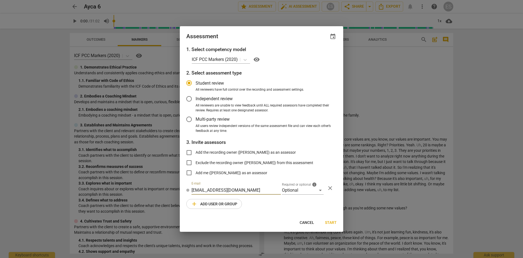
drag, startPoint x: 237, startPoint y: 190, endPoint x: 179, endPoint y: 188, distance: 58.4
click at [185, 189] on div "1. Select competency model ICF PCC Markers (2020) visibility 2. Select assessme…" at bounding box center [262, 131] width 164 height 170
click at [205, 203] on span "add Add user or group" at bounding box center [214, 203] width 46 height 7
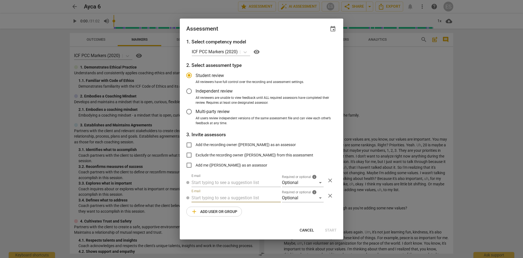
click at [333, 194] on span "close" at bounding box center [330, 195] width 7 height 7
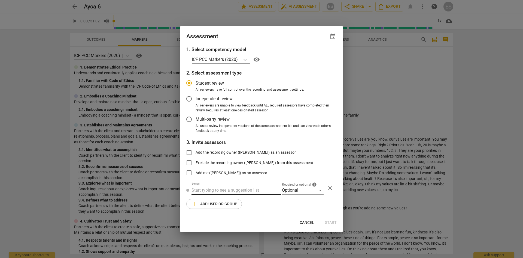
click at [236, 189] on input "text" at bounding box center [236, 190] width 89 height 9
click at [290, 190] on div "Optional" at bounding box center [303, 190] width 42 height 9
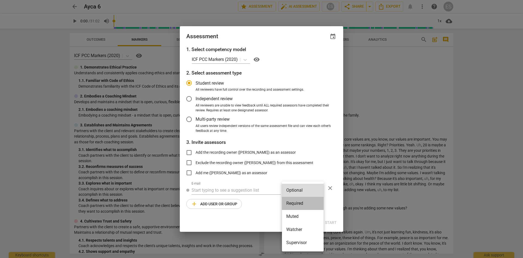
click at [293, 203] on li "Required" at bounding box center [303, 203] width 42 height 13
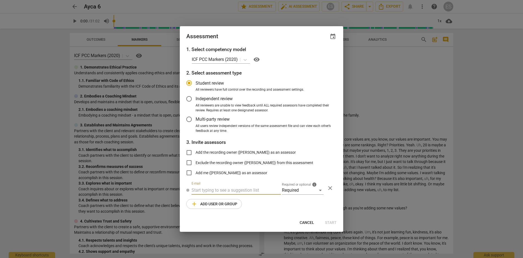
click at [244, 189] on input "text" at bounding box center [236, 190] width 89 height 9
paste input "[EMAIL_ADDRESS][DOMAIN_NAME]"
drag, startPoint x: 178, startPoint y: 190, endPoint x: 126, endPoint y: 186, distance: 51.6
click at [126, 188] on div "Assessment event 1. Select competency model ICF PCC Markers (2020) visibility 2…" at bounding box center [261, 129] width 523 height 258
paste input "[EMAIL_ADDRESS][DOMAIN_NAME]"
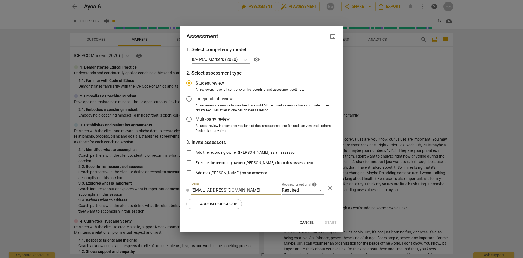
click at [230, 217] on div "Assessment event 1. Select competency model ICF PCC Markers (2020) visibility 2…" at bounding box center [262, 129] width 164 height 206
click at [310, 191] on div "Required" at bounding box center [303, 190] width 42 height 9
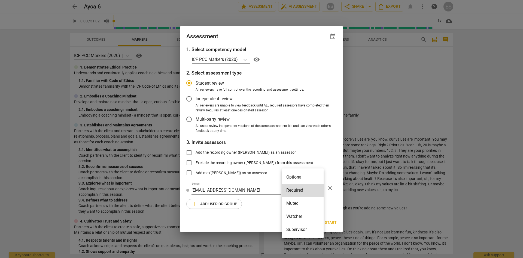
click at [309, 177] on li "Optional" at bounding box center [303, 176] width 42 height 13
click at [263, 221] on div "Cancel Start" at bounding box center [261, 222] width 161 height 10
click at [332, 221] on span "Start" at bounding box center [331, 222] width 12 height 5
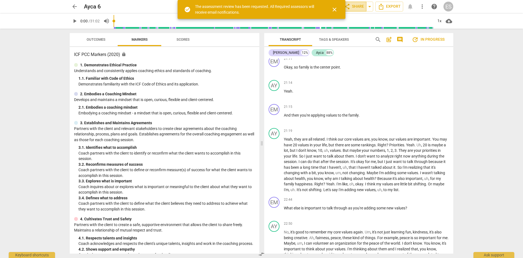
click at [361, 8] on span "share Share" at bounding box center [354, 6] width 20 height 7
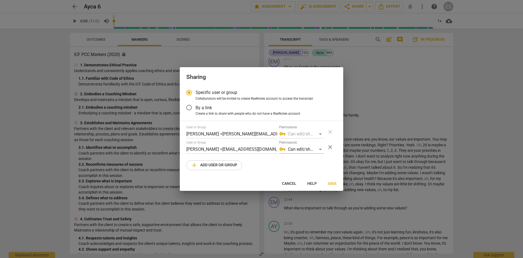
click at [225, 113] on span "Create a link to share with people who do not have a RaeNotes account" at bounding box center [248, 113] width 105 height 5
click at [0, 0] on input "Create a link to share with people who do not have a RaeNotes account" at bounding box center [0, 0] width 0 height 0
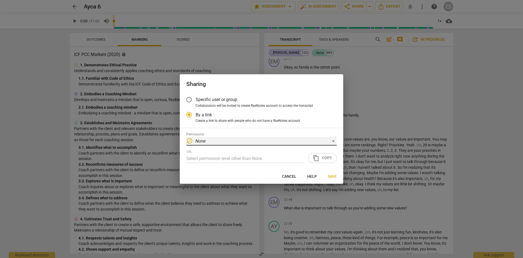
click at [255, 139] on div "block None" at bounding box center [261, 141] width 150 height 9
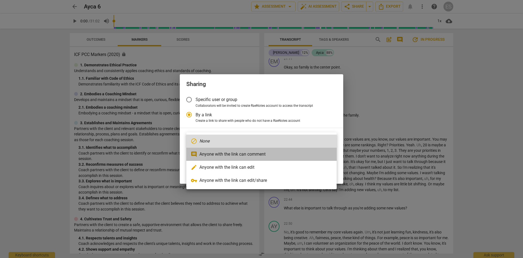
click at [267, 155] on li "comment Anyone with the link can comment" at bounding box center [261, 153] width 150 height 13
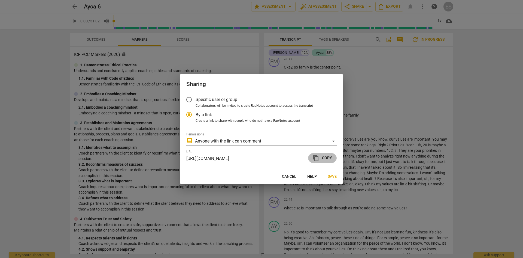
click at [316, 159] on span "content_copy" at bounding box center [316, 158] width 7 height 7
